Goal: Information Seeking & Learning: Learn about a topic

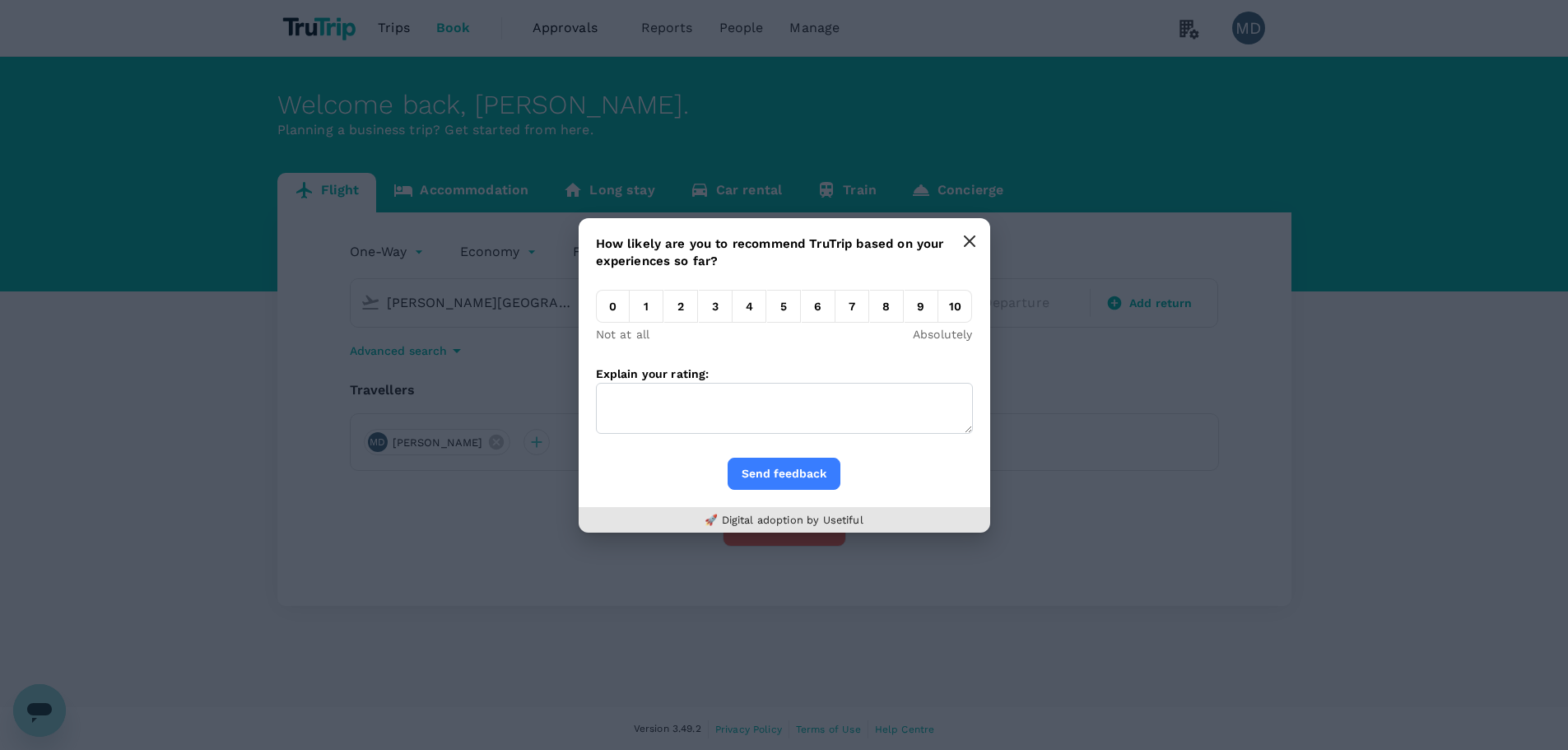
click at [971, 240] on icon "button" at bounding box center [969, 240] width 13 height 13
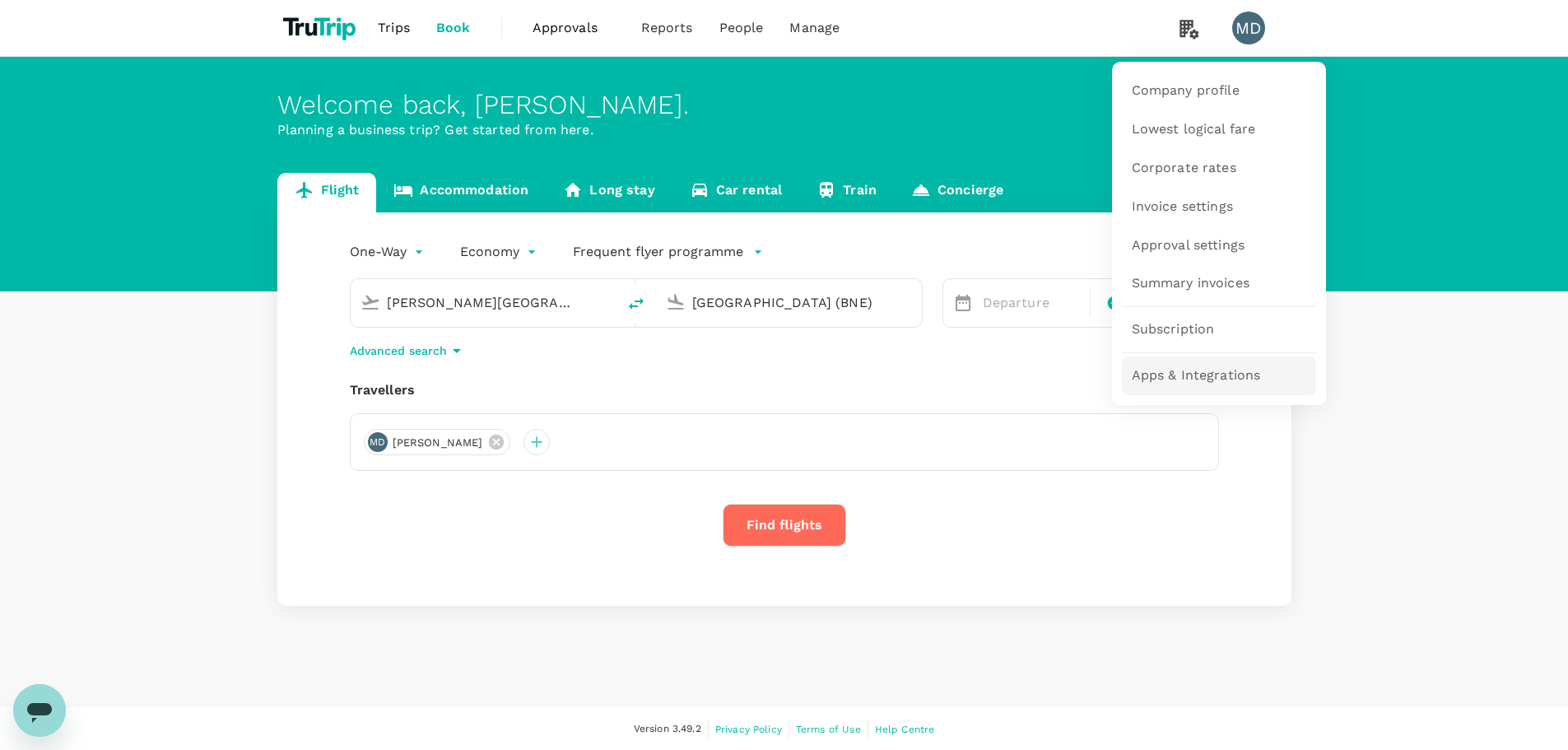
click at [1195, 375] on span "Apps & Integrations" at bounding box center [1196, 376] width 129 height 19
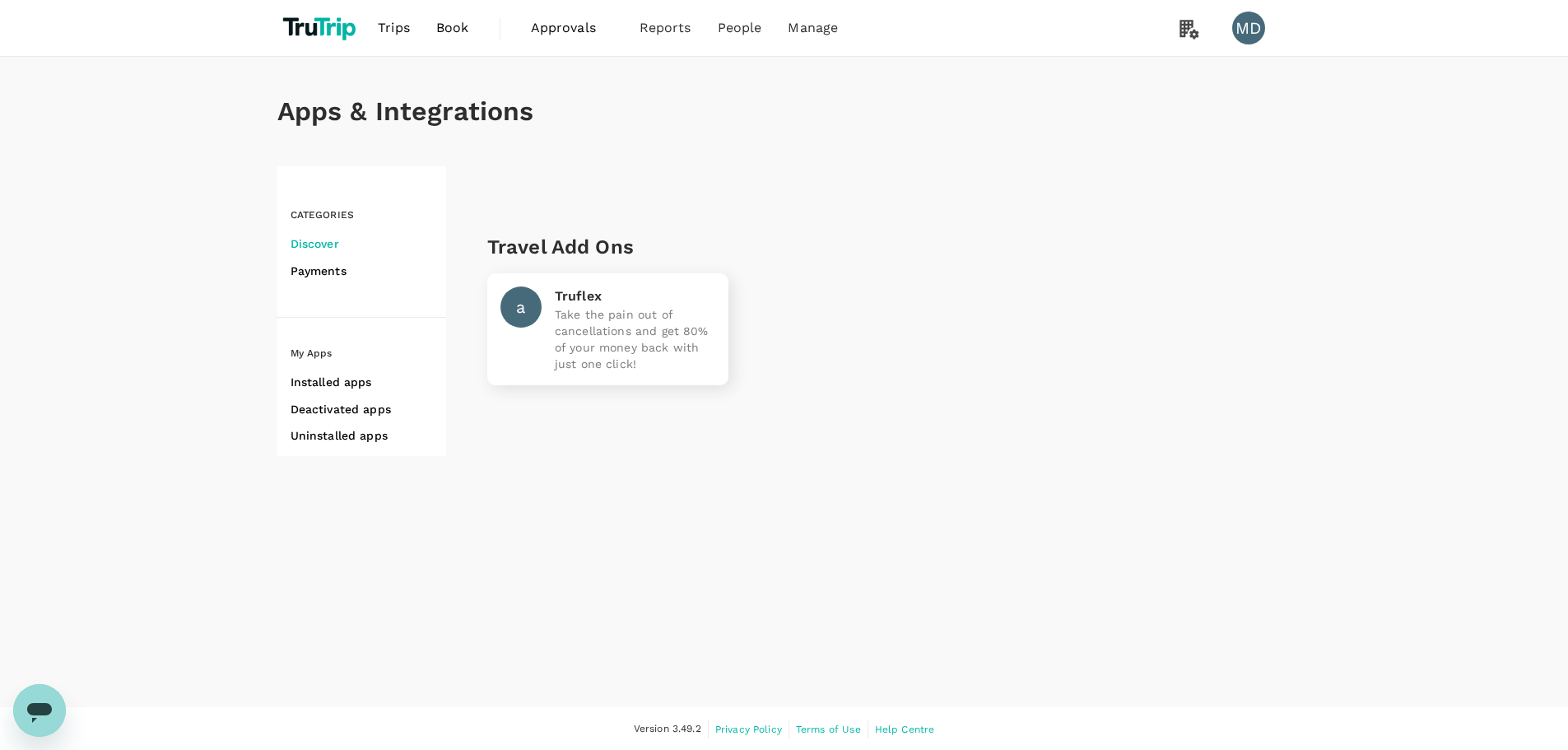
click at [349, 274] on h6 "Payments" at bounding box center [368, 270] width 156 height 20
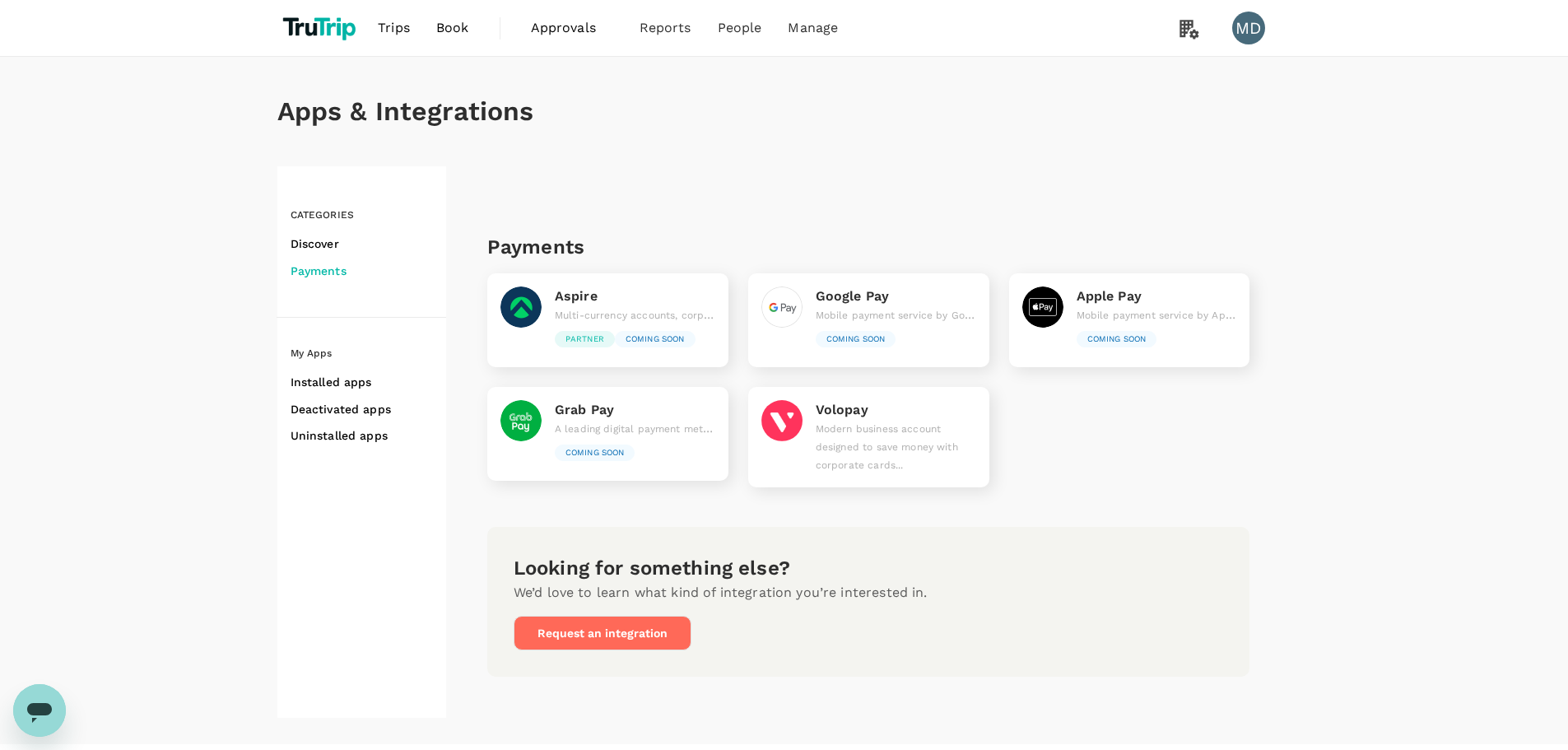
click at [639, 313] on span "Multi-currency accounts, corporate cards, payables, receivables and expense man…" at bounding box center [866, 314] width 624 height 13
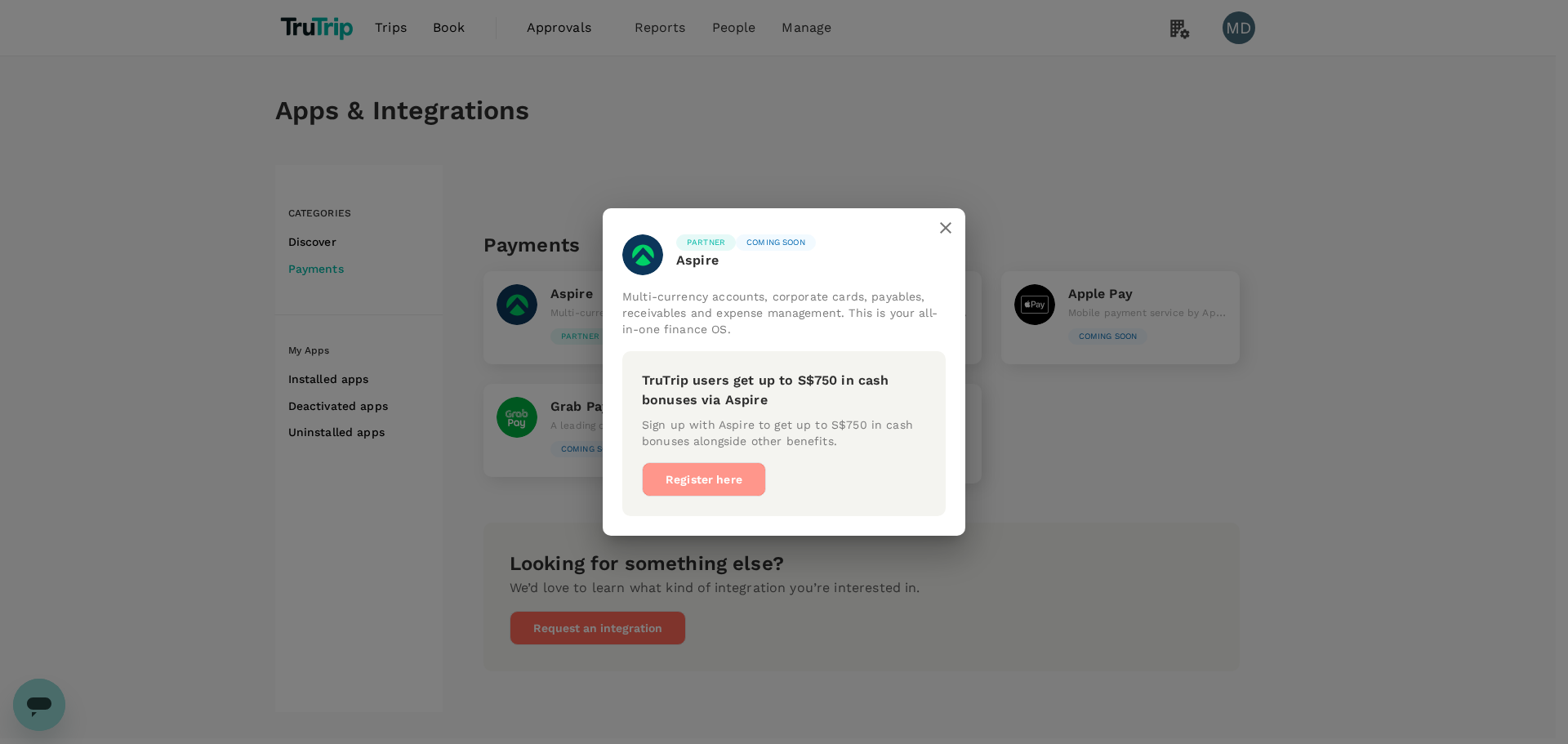
click at [743, 471] on link "Register here" at bounding box center [704, 479] width 124 height 34
click at [949, 227] on icon "close" at bounding box center [946, 228] width 19 height 19
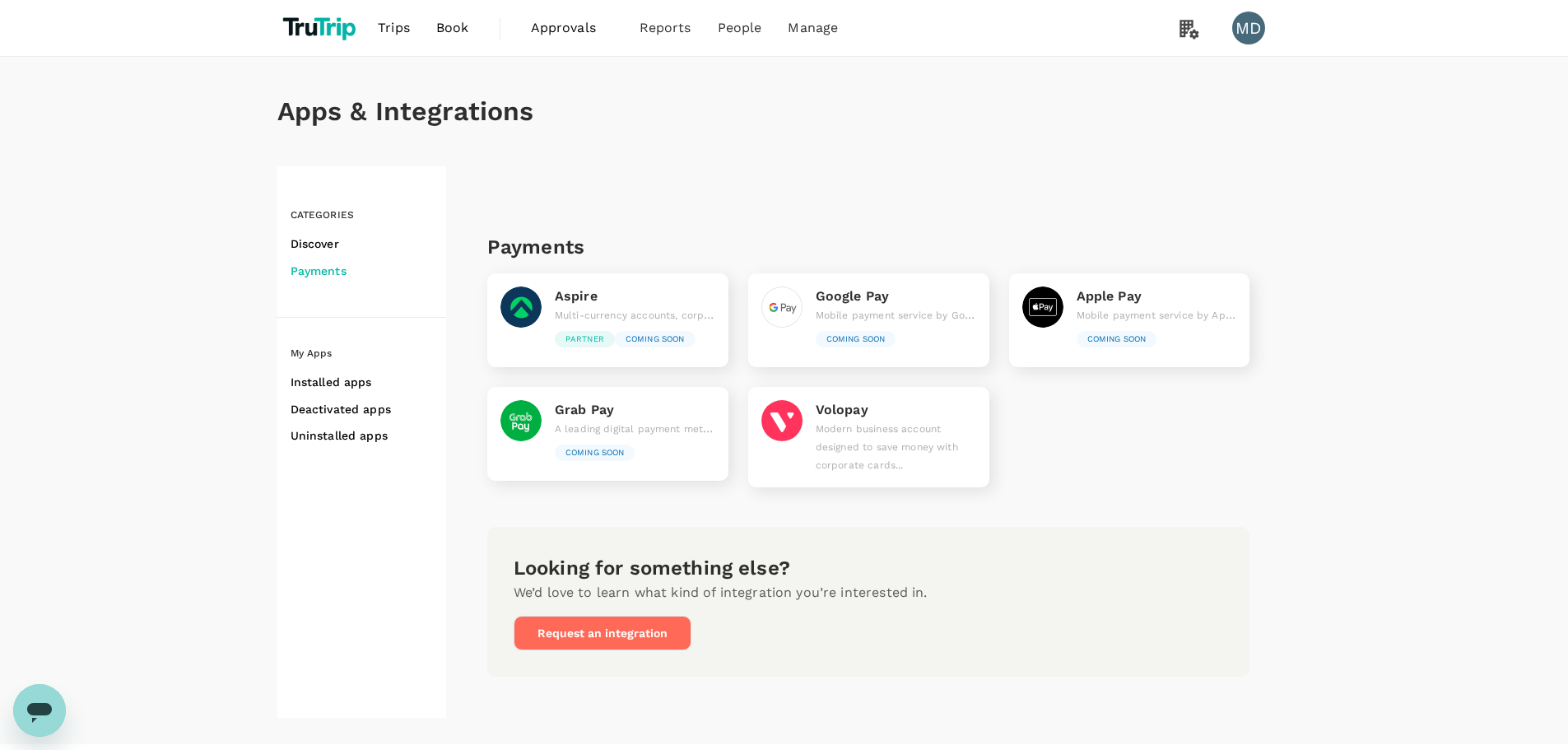
click at [840, 440] on p "Modern business account designed to save money with corporate cards..." at bounding box center [896, 447] width 160 height 55
click at [592, 298] on p "Aspire" at bounding box center [635, 296] width 160 height 19
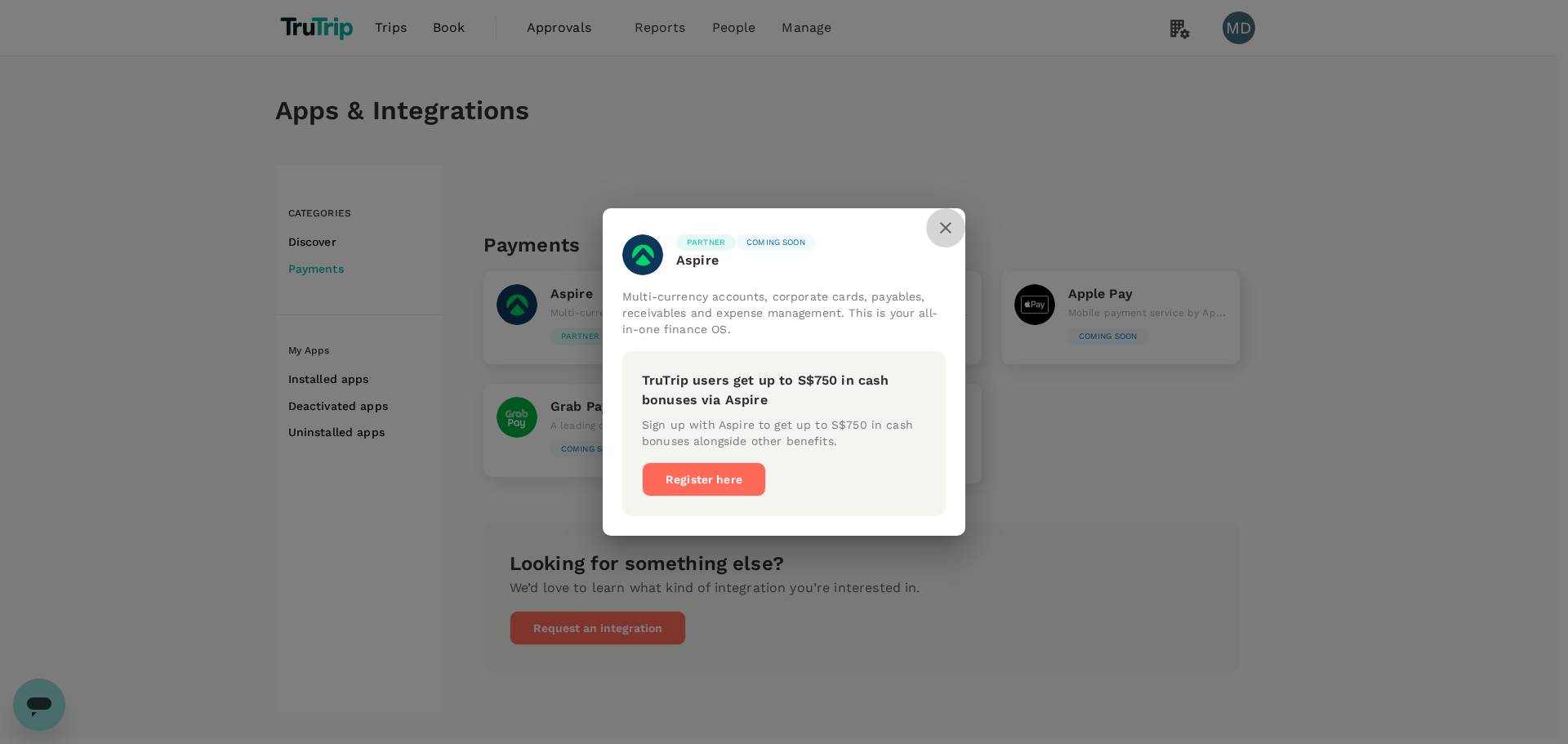
click at [951, 222] on icon "close" at bounding box center [946, 228] width 19 height 19
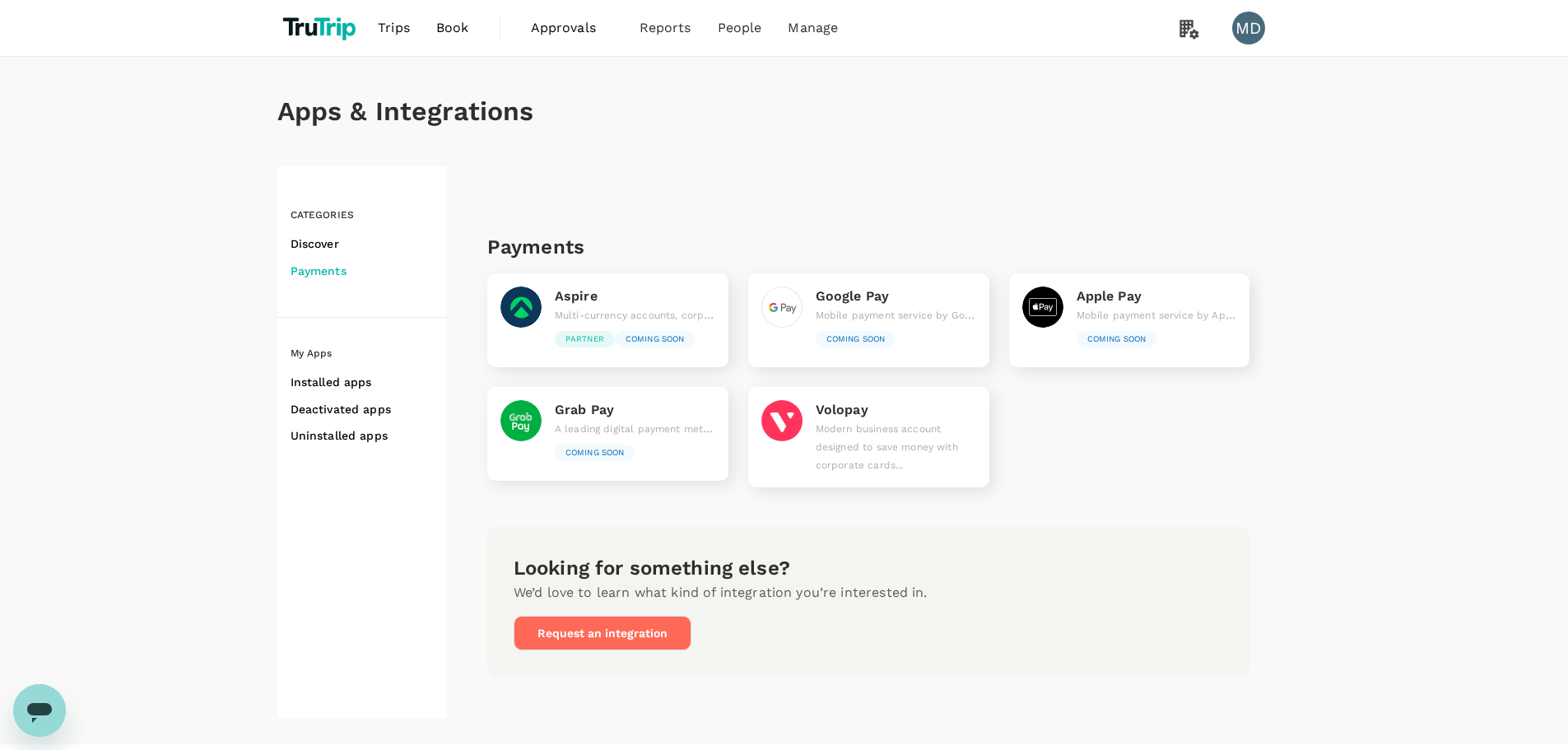
click at [331, 244] on h6 "Discover" at bounding box center [368, 244] width 156 height 20
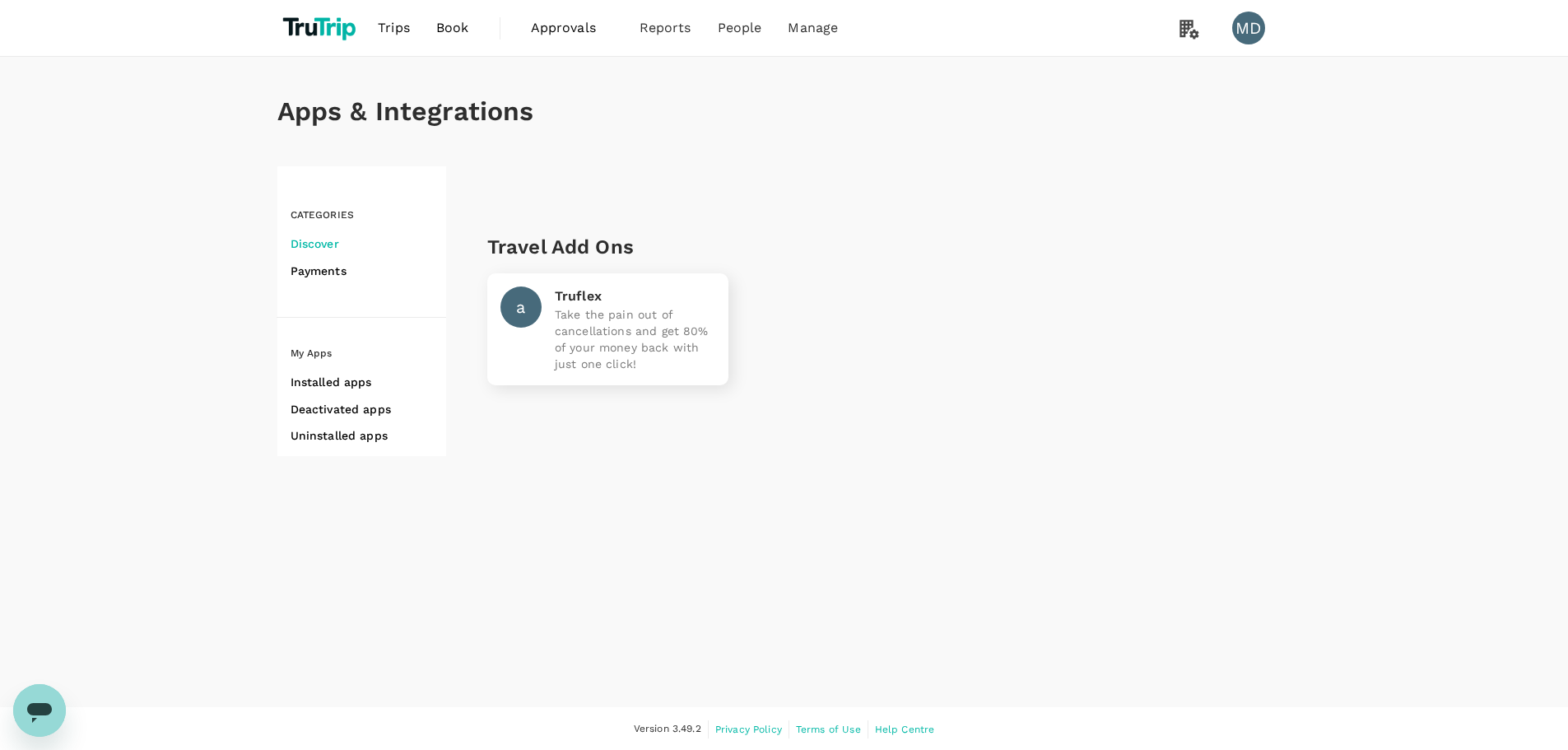
click at [327, 265] on h6 "Payments" at bounding box center [368, 270] width 156 height 20
